Goal: Contribute content

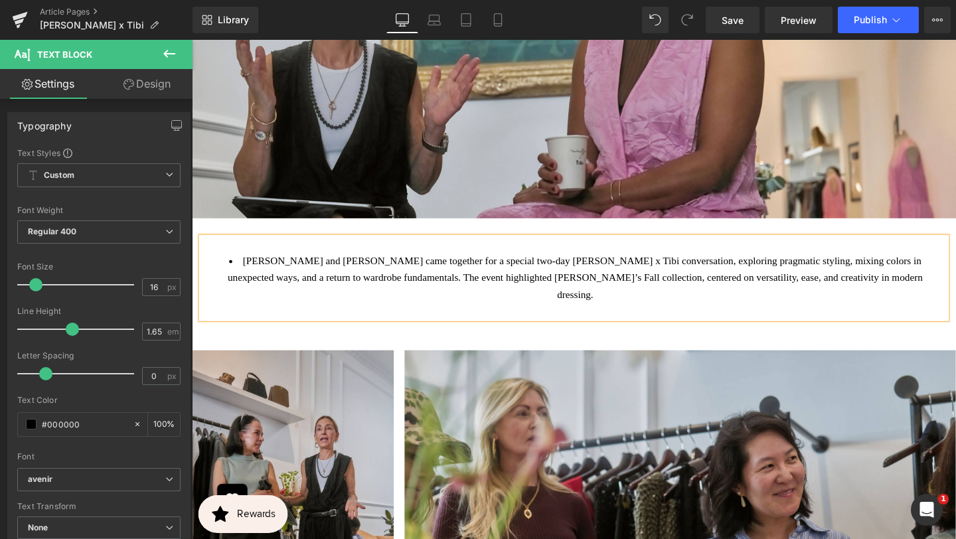
click at [248, 267] on li "[PERSON_NAME] and [PERSON_NAME] came together for a special two-day [PERSON_NAM…" at bounding box center [593, 290] width 763 height 52
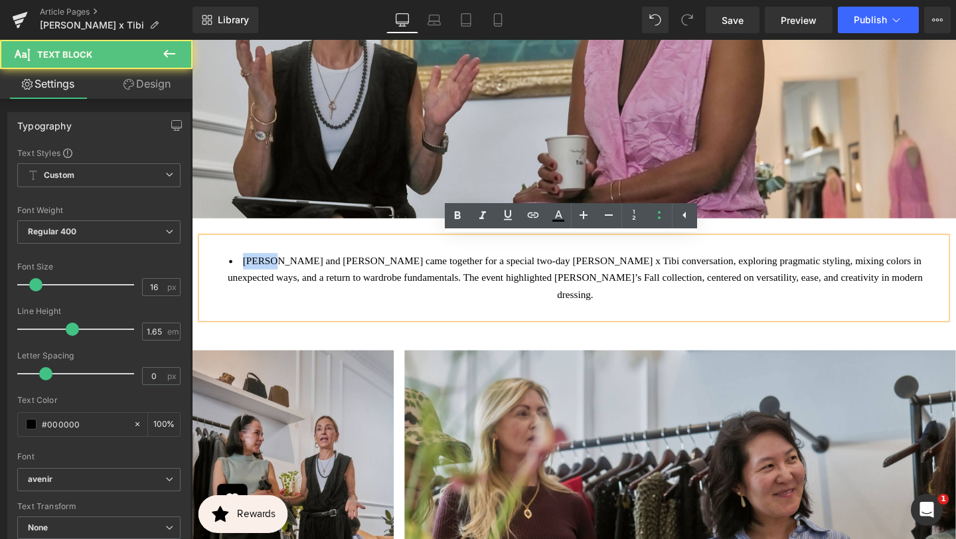
click at [248, 267] on li "[PERSON_NAME] and [PERSON_NAME] came together for a special two-day [PERSON_NAM…" at bounding box center [593, 290] width 763 height 52
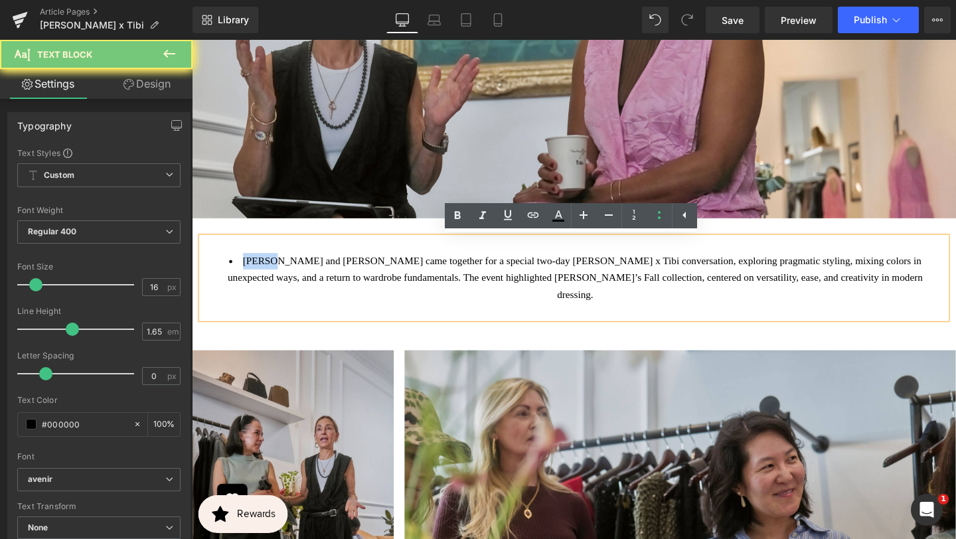
click at [248, 267] on li "[PERSON_NAME] and [PERSON_NAME] came together for a special two-day [PERSON_NAM…" at bounding box center [593, 290] width 763 height 52
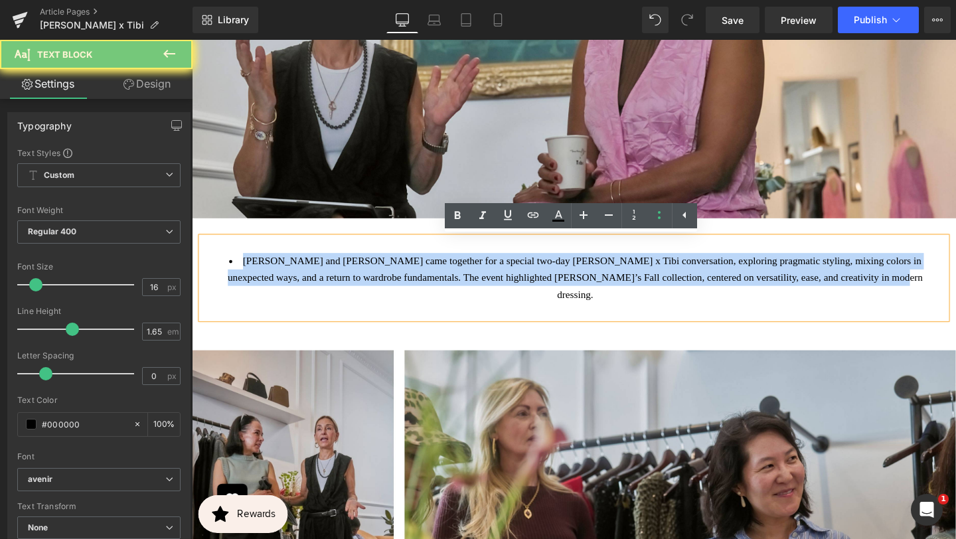
click at [248, 267] on li "[PERSON_NAME] and [PERSON_NAME] came together for a special two-day [PERSON_NAM…" at bounding box center [593, 290] width 763 height 52
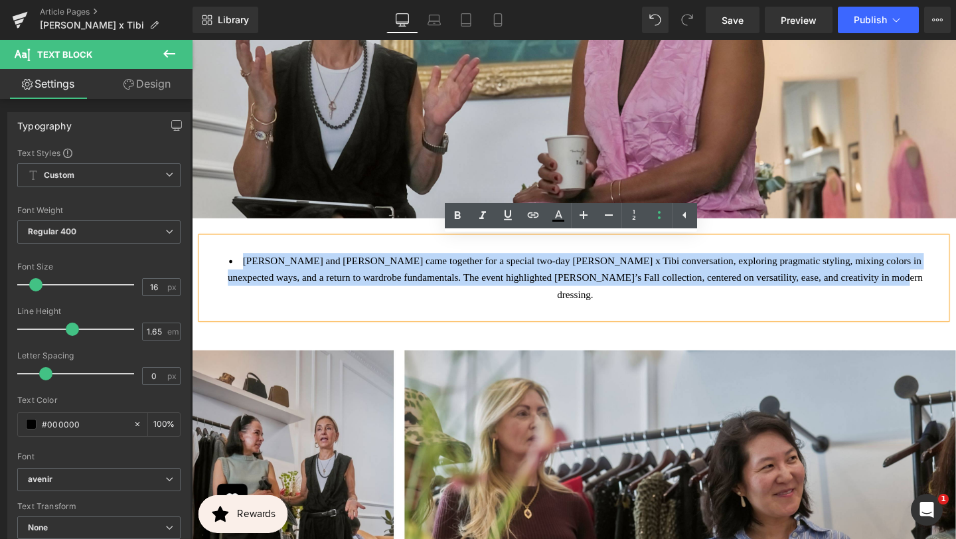
click at [240, 276] on li "[PERSON_NAME] and [PERSON_NAME] came together for a special two-day [PERSON_NAM…" at bounding box center [593, 290] width 763 height 52
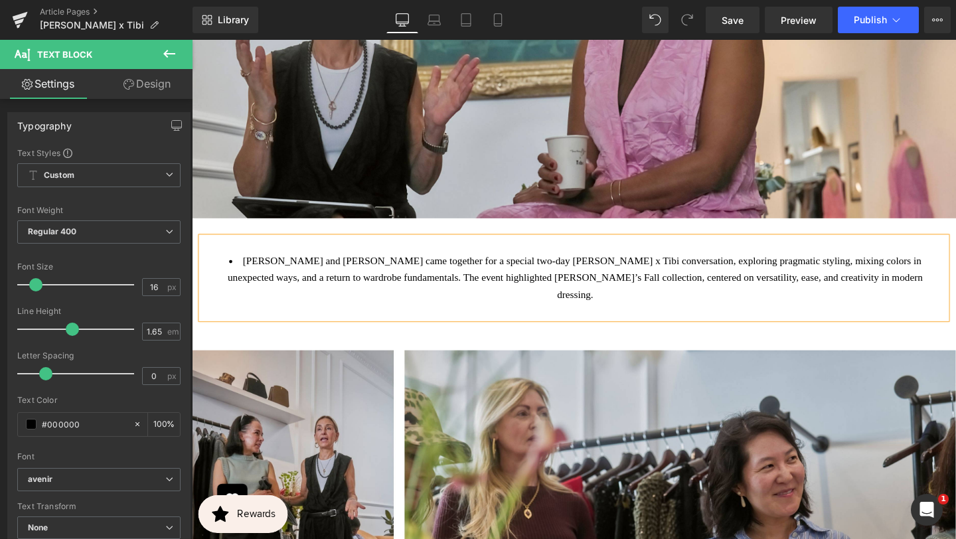
click at [278, 269] on span "[PERSON_NAME] and [PERSON_NAME] came together for a special two-day [PERSON_NAM…" at bounding box center [595, 290] width 731 height 46
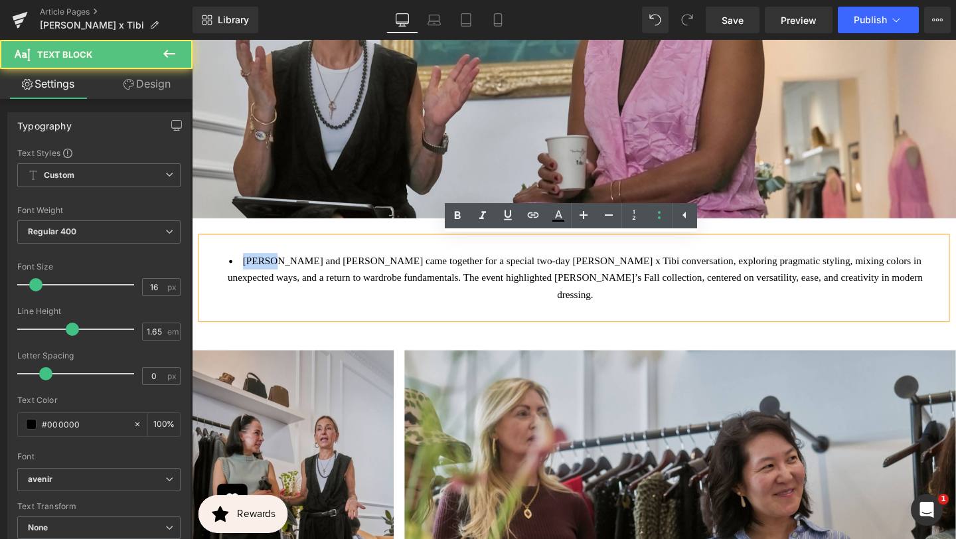
click at [278, 270] on span "[PERSON_NAME] and [PERSON_NAME] came together for a special two-day [PERSON_NAM…" at bounding box center [595, 290] width 731 height 46
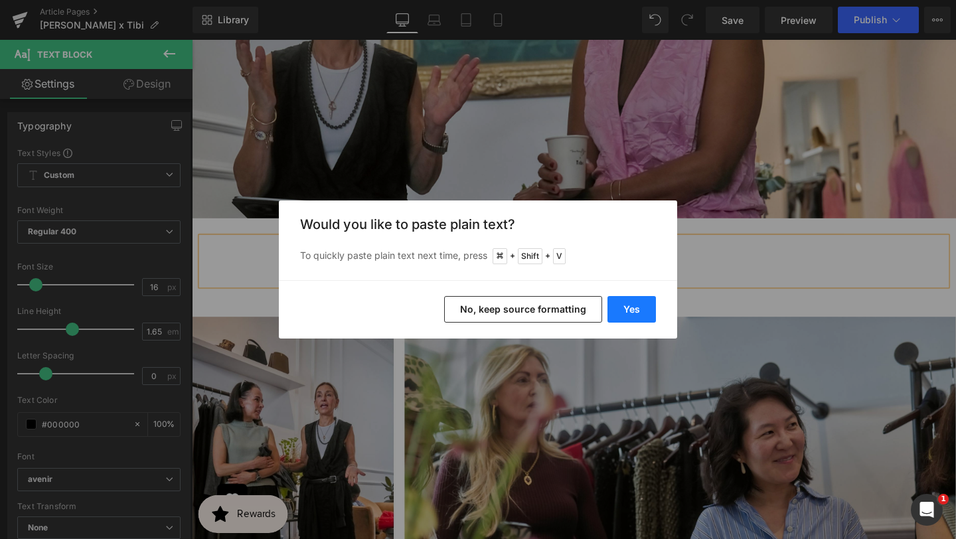
drag, startPoint x: 628, startPoint y: 322, endPoint x: 459, endPoint y: 297, distance: 171.0
click at [628, 322] on button "Yes" at bounding box center [631, 309] width 48 height 27
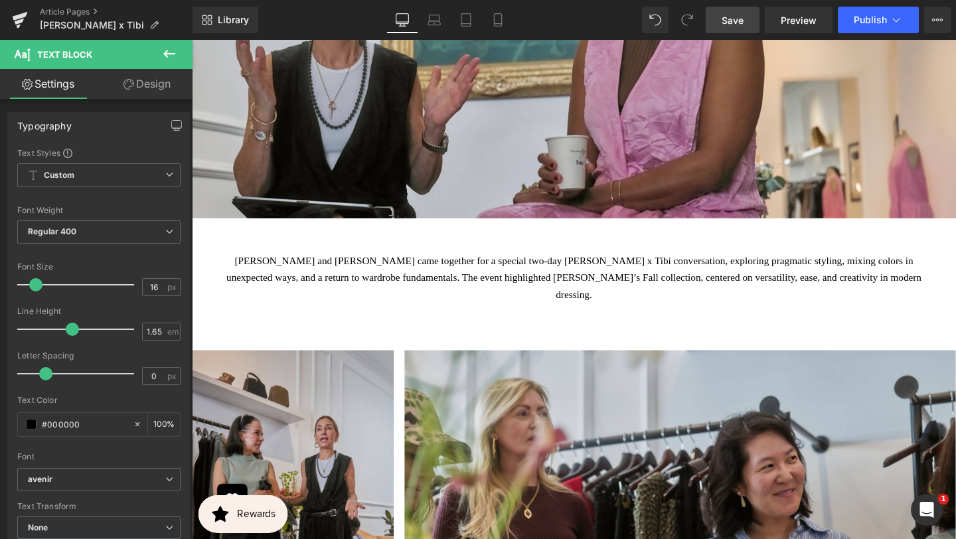
click at [754, 19] on link "Save" at bounding box center [732, 20] width 54 height 27
click at [882, 17] on span "Publish" at bounding box center [869, 20] width 33 height 11
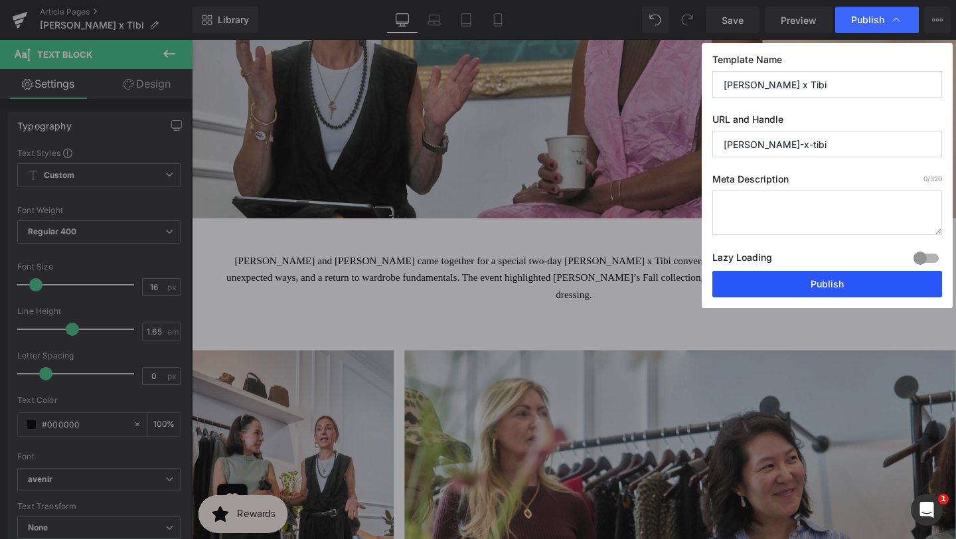
click at [806, 279] on button "Publish" at bounding box center [827, 284] width 230 height 27
